Goal: Navigation & Orientation: Find specific page/section

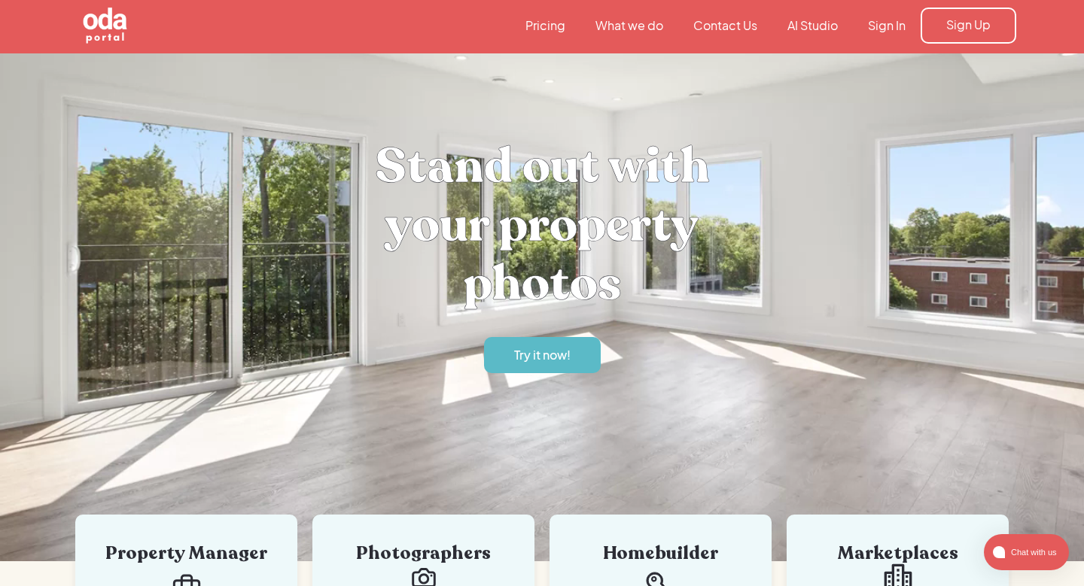
scroll to position [3, 0]
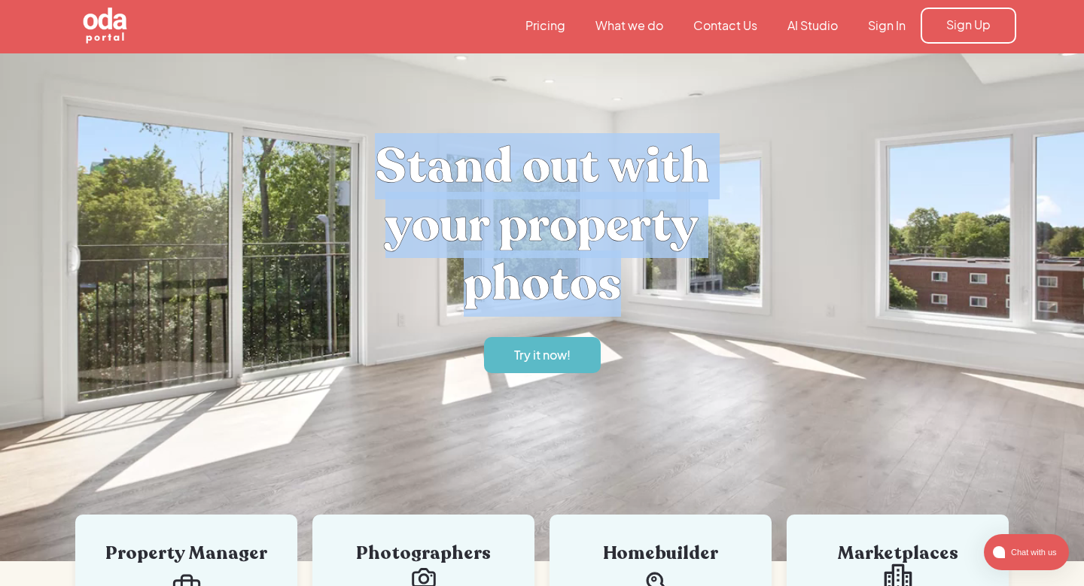
drag, startPoint x: 379, startPoint y: 160, endPoint x: 684, endPoint y: 307, distance: 339.0
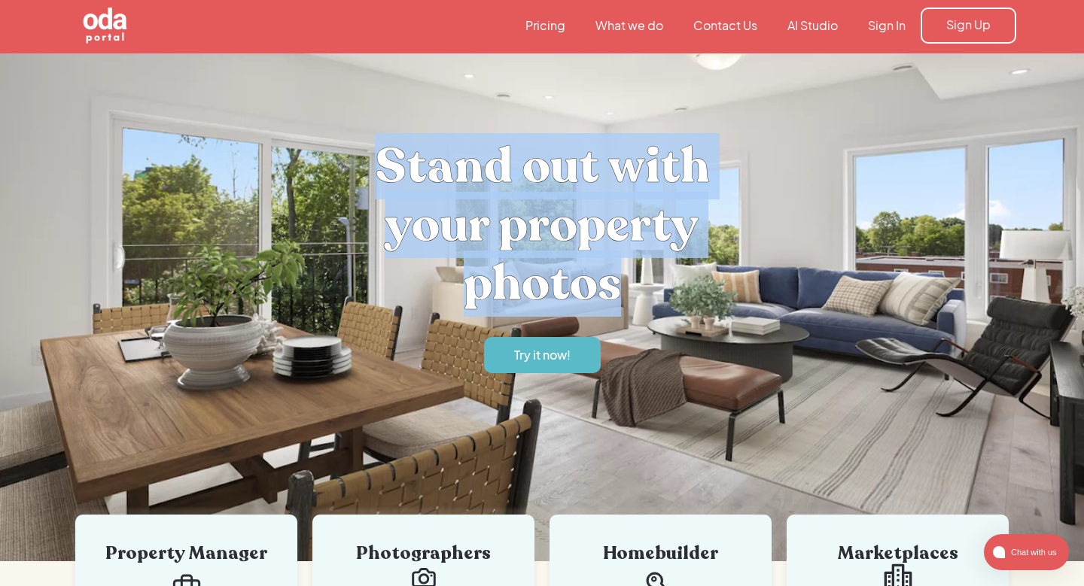
click at [684, 307] on h1 "Stand out with your property photos" at bounding box center [542, 225] width 452 height 176
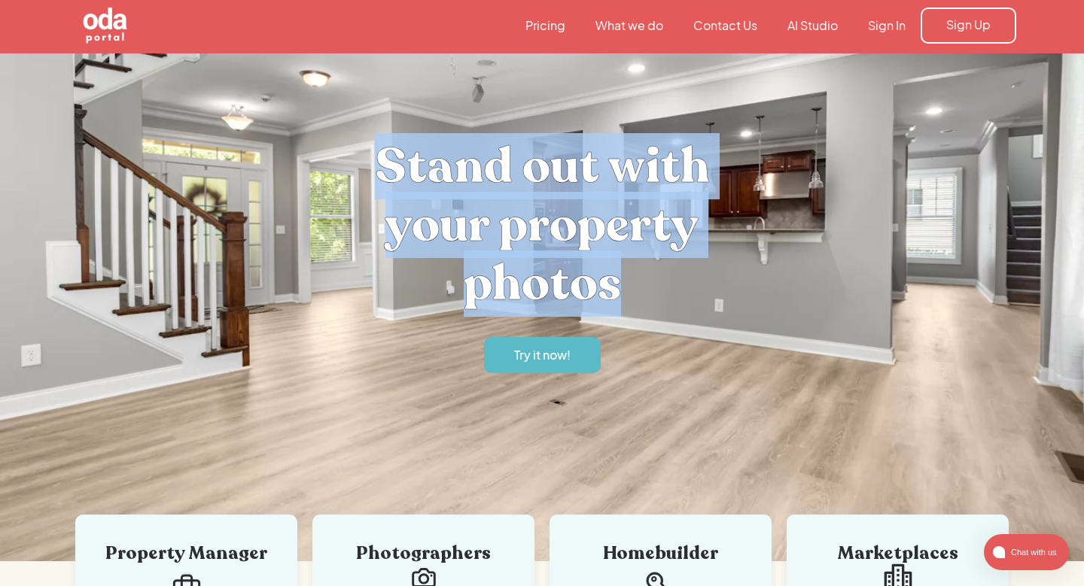
click at [684, 307] on h1 "Stand out with your property photos" at bounding box center [542, 225] width 452 height 176
drag, startPoint x: 684, startPoint y: 307, endPoint x: 369, endPoint y: 141, distance: 356.2
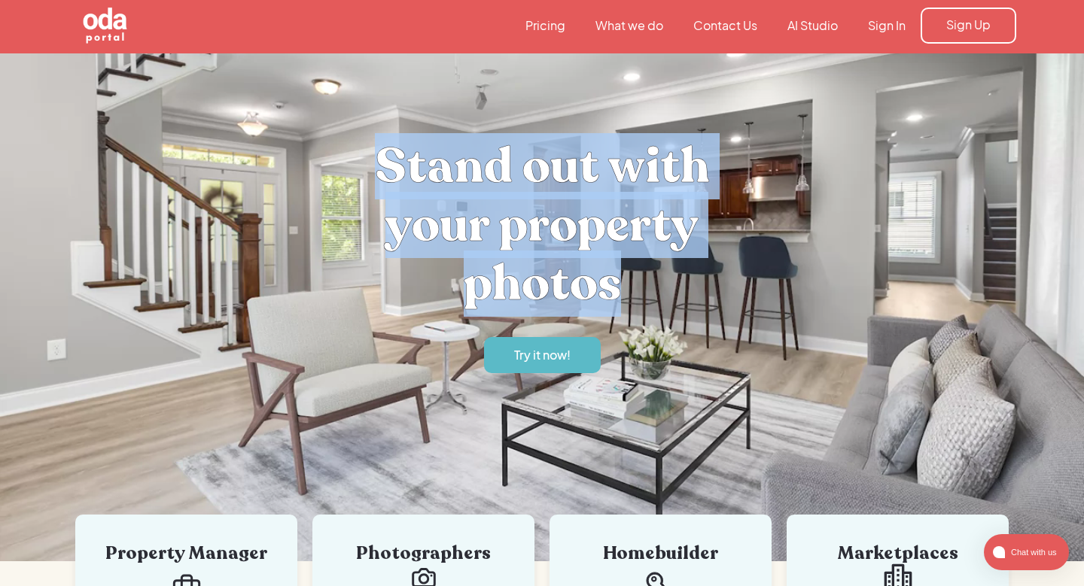
click at [369, 141] on h1 "Stand out with your property photos" at bounding box center [542, 225] width 452 height 176
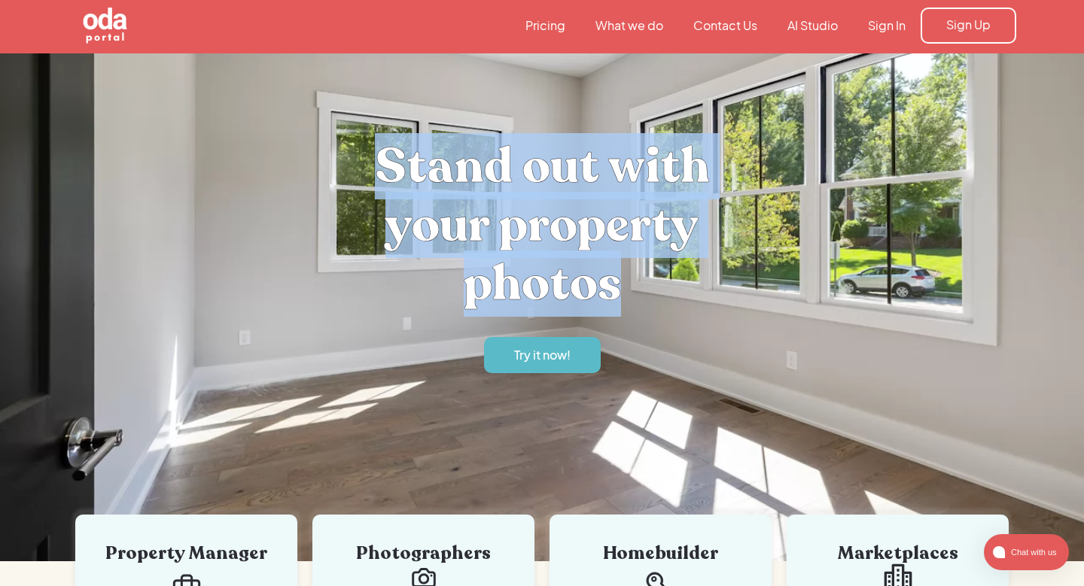
click at [358, 169] on h1 "Stand out with your property photos" at bounding box center [542, 225] width 452 height 176
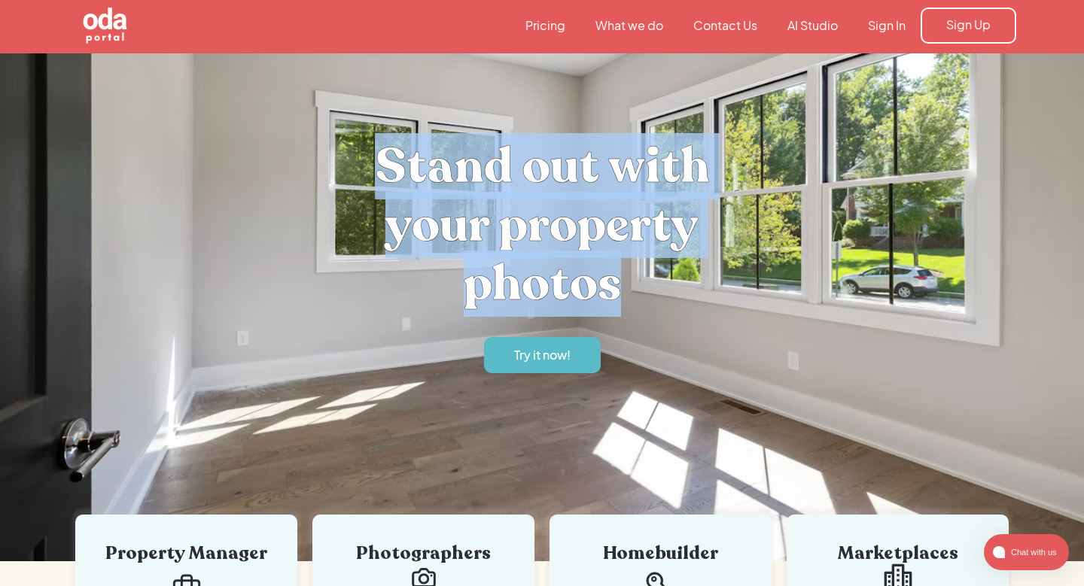
drag, startPoint x: 376, startPoint y: 154, endPoint x: 660, endPoint y: 277, distance: 309.8
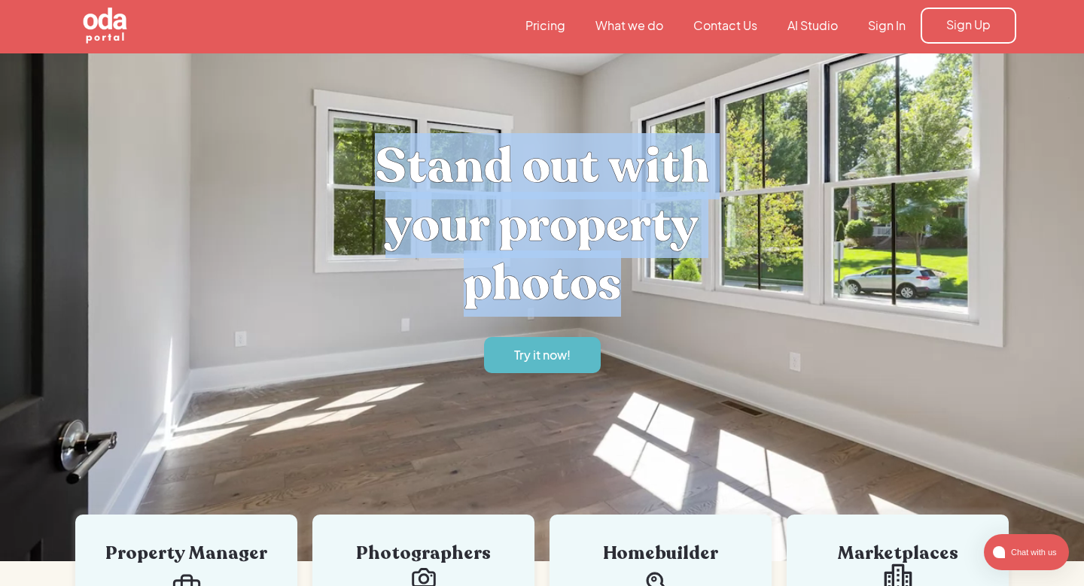
click at [660, 277] on h1 "Stand out with your property photos" at bounding box center [542, 225] width 452 height 176
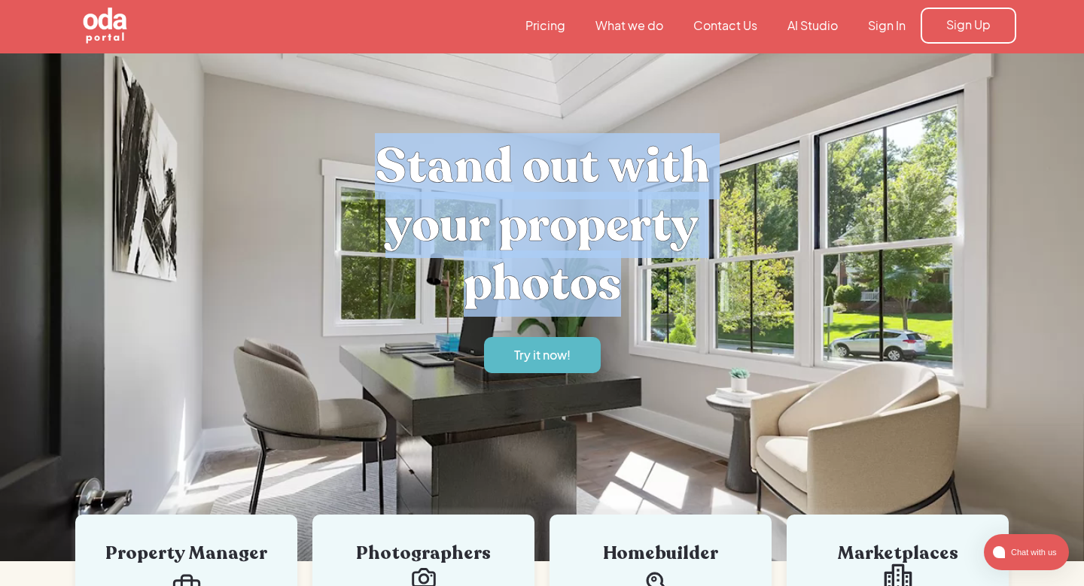
click at [660, 277] on h1 "Stand out with your property photos" at bounding box center [542, 225] width 452 height 176
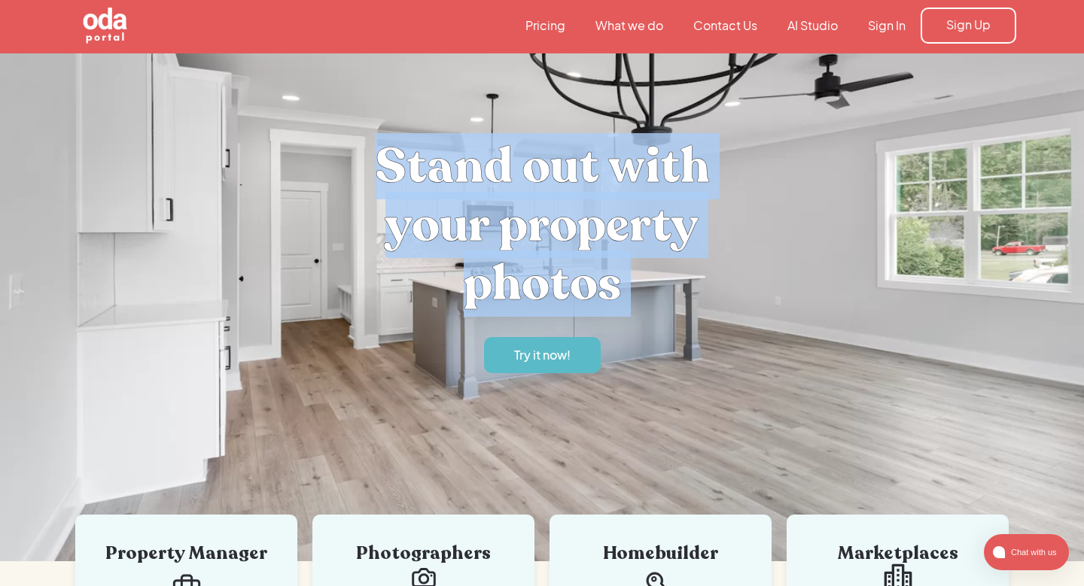
drag, startPoint x: 660, startPoint y: 277, endPoint x: 351, endPoint y: 163, distance: 328.8
click at [351, 163] on h1 "Stand out with your property photos" at bounding box center [542, 225] width 452 height 176
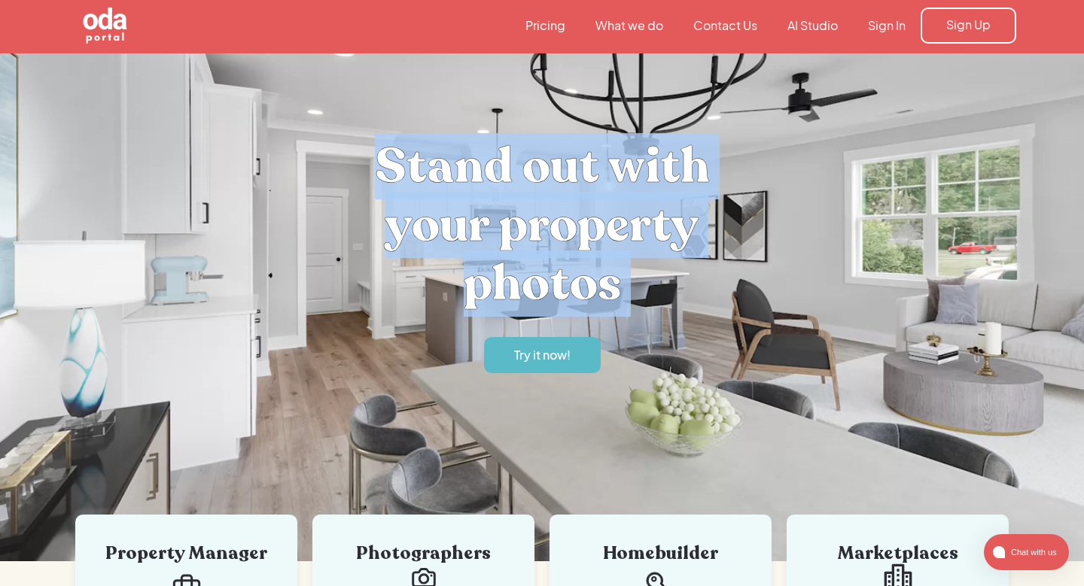
click at [351, 163] on h1 "Stand out with your property photos" at bounding box center [542, 225] width 452 height 176
drag, startPoint x: 351, startPoint y: 163, endPoint x: 606, endPoint y: 262, distance: 272.8
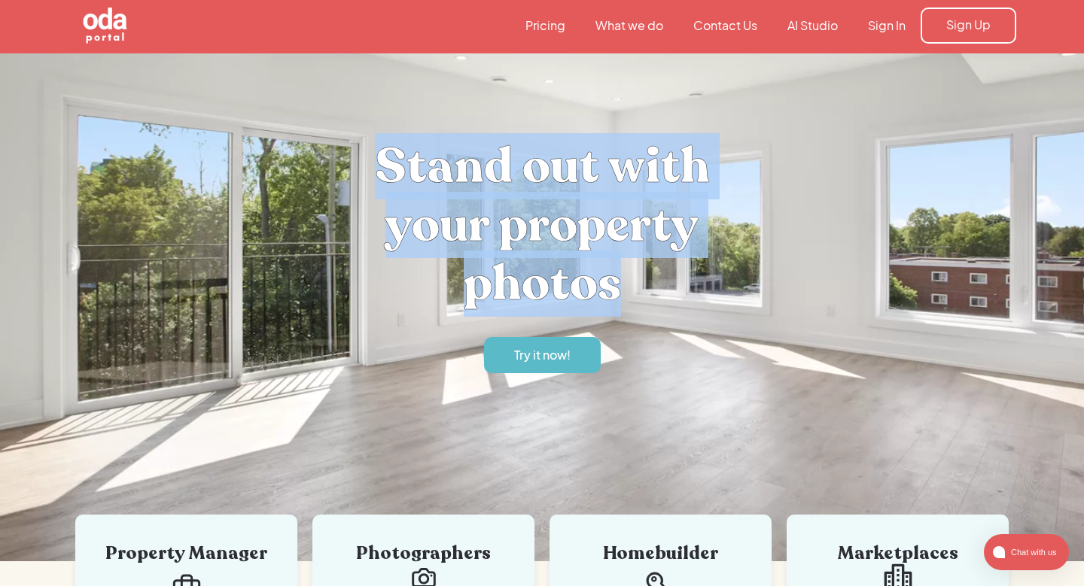
click at [606, 262] on h1 "Stand out with your property photos" at bounding box center [542, 225] width 452 height 176
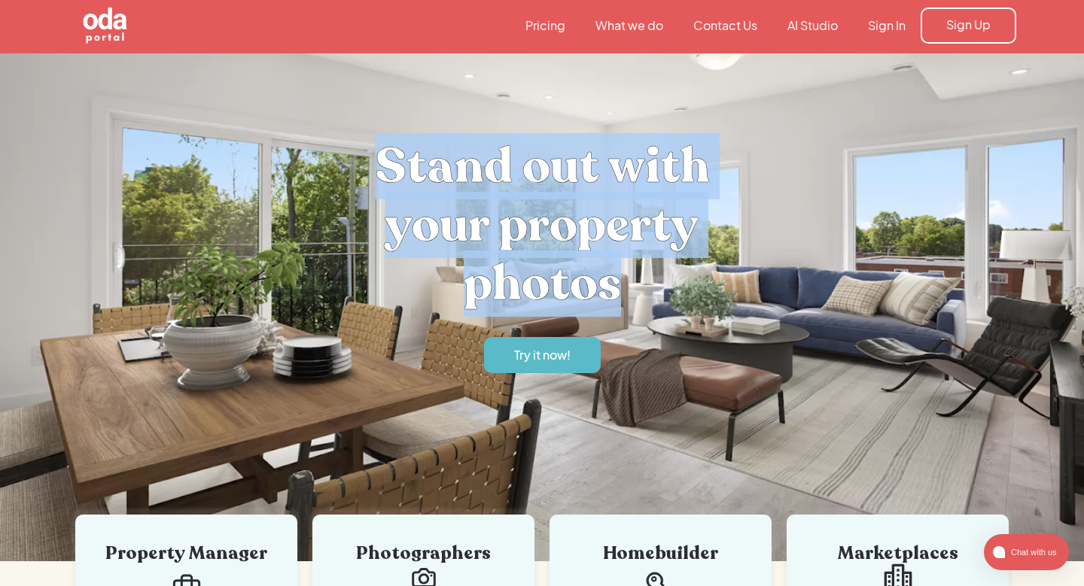
drag, startPoint x: 657, startPoint y: 294, endPoint x: 363, endPoint y: 157, distance: 323.9
click at [363, 157] on h1 "Stand out with your property photos" at bounding box center [542, 225] width 452 height 176
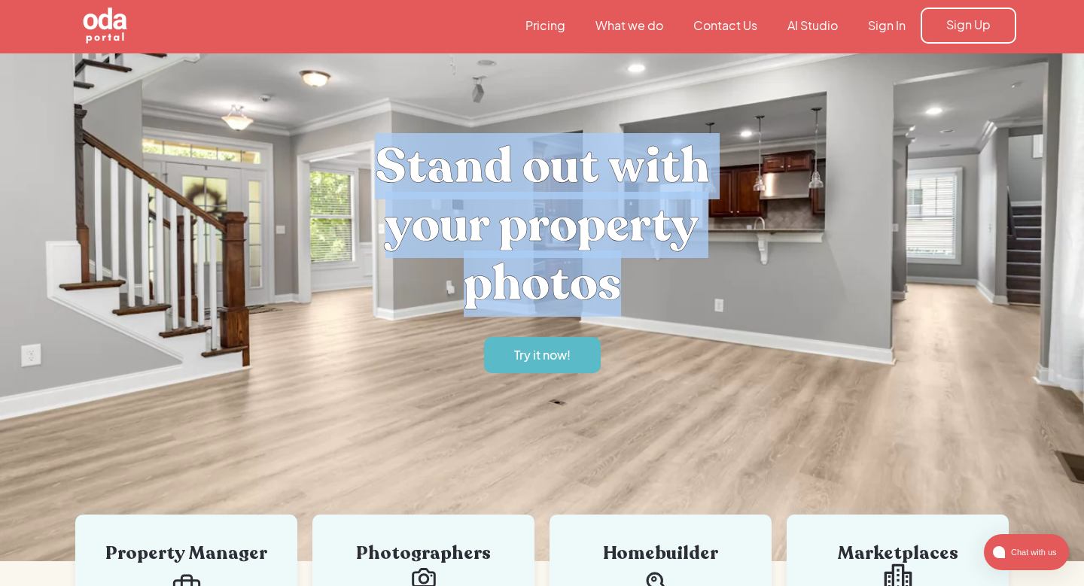
click at [363, 157] on h1 "Stand out with your property photos" at bounding box center [542, 225] width 452 height 176
